Goal: Transaction & Acquisition: Purchase product/service

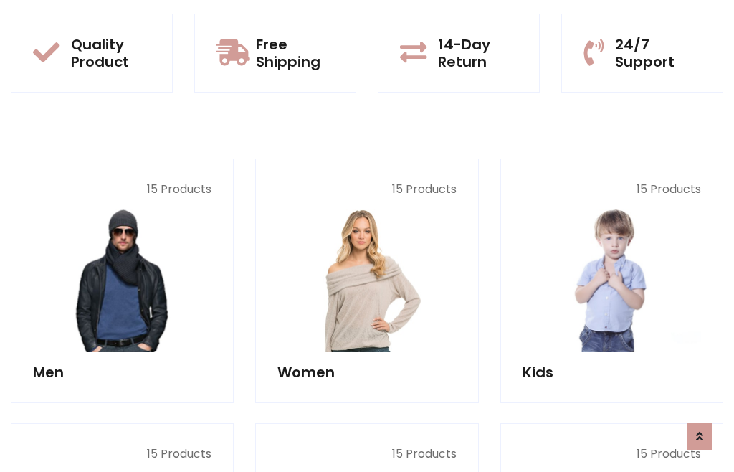
scroll to position [1168, 0]
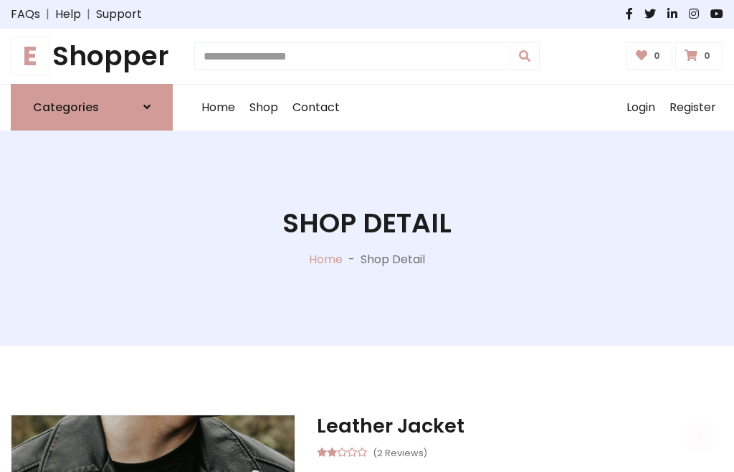
click at [92, 56] on h1 "E Shopper" at bounding box center [92, 56] width 162 height 32
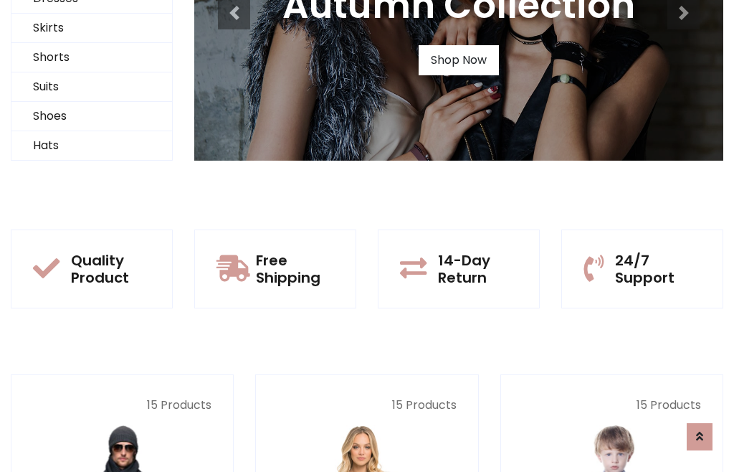
scroll to position [138, 0]
